Goal: Find contact information: Obtain details needed to contact an individual or organization

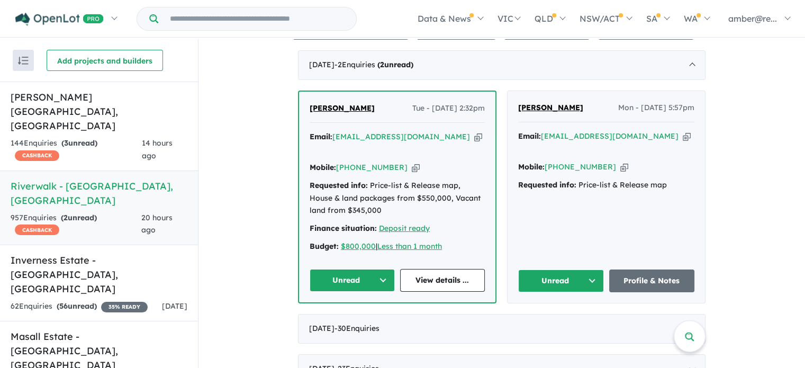
scroll to position [423, 0]
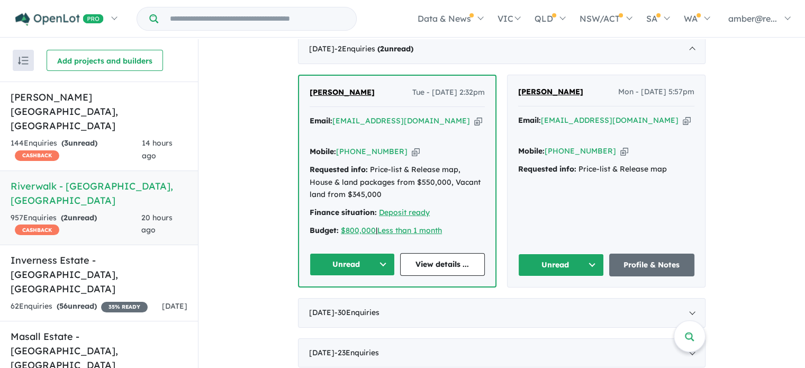
click at [683, 126] on icon "button" at bounding box center [687, 120] width 8 height 11
click at [644, 254] on link "Profile & Notes" at bounding box center [652, 265] width 86 height 23
click at [557, 254] on button "Unread" at bounding box center [561, 265] width 86 height 23
click at [559, 313] on button "Assigned" at bounding box center [565, 314] width 92 height 24
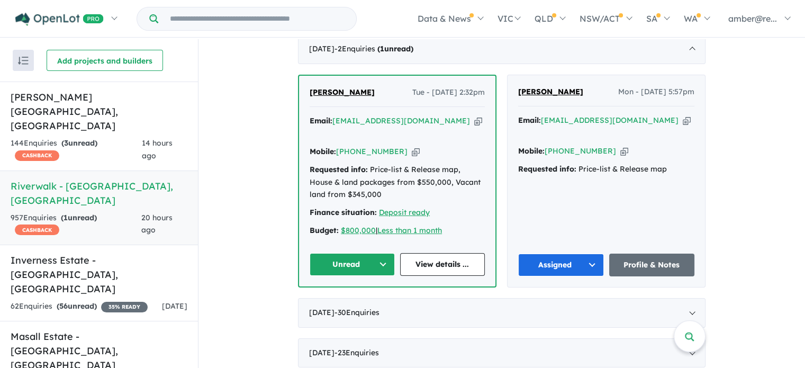
click at [428, 131] on div "Email: [EMAIL_ADDRESS][DOMAIN_NAME] Copied!" at bounding box center [397, 127] width 175 height 25
click at [474, 126] on icon "button" at bounding box center [478, 120] width 8 height 11
drag, startPoint x: 434, startPoint y: 129, endPoint x: 440, endPoint y: 128, distance: 6.4
click at [474, 126] on icon "button" at bounding box center [478, 120] width 8 height 11
click at [431, 255] on link "View details ..." at bounding box center [442, 264] width 85 height 23
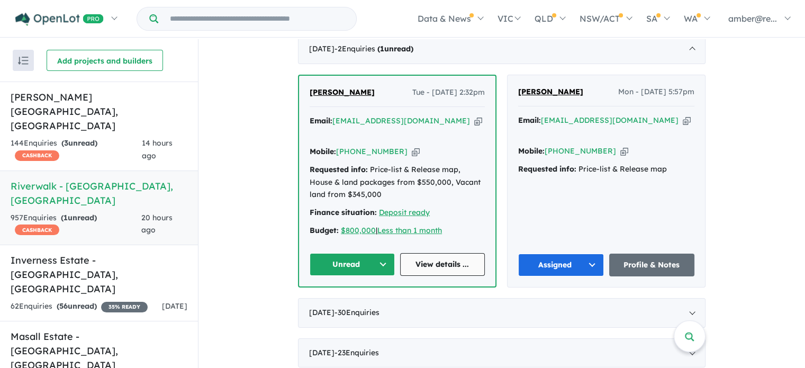
click at [455, 259] on link "View details ..." at bounding box center [442, 264] width 85 height 23
click at [347, 261] on button "Unread" at bounding box center [352, 264] width 85 height 23
click at [337, 305] on button "Assigned" at bounding box center [356, 314] width 92 height 24
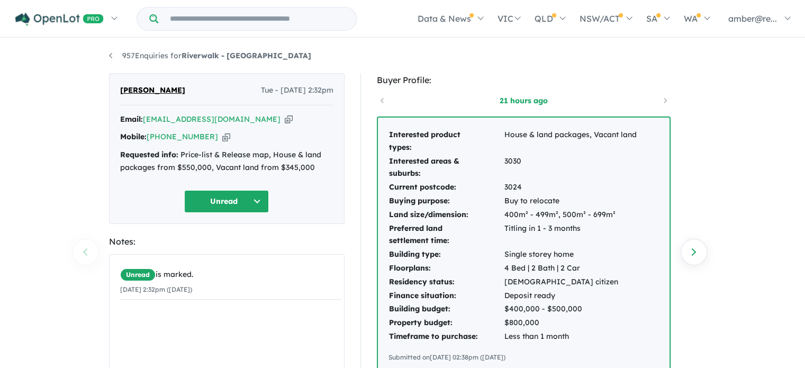
click at [285, 117] on icon "button" at bounding box center [289, 119] width 8 height 11
click at [222, 134] on icon "button" at bounding box center [226, 136] width 8 height 11
click at [269, 135] on div "Mobile: +61 438 006 782 Copied!" at bounding box center [226, 137] width 213 height 13
